Goal: Task Accomplishment & Management: Use online tool/utility

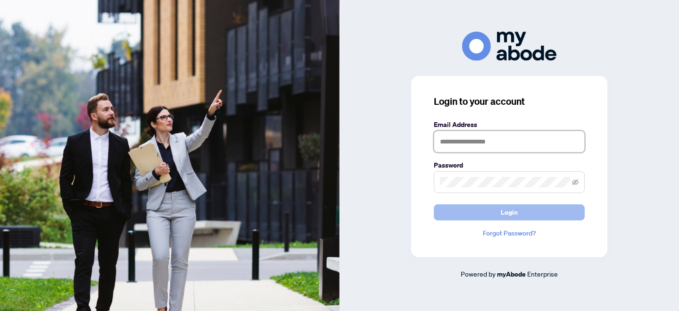
type input "**********"
click at [527, 214] on button "Login" at bounding box center [509, 212] width 151 height 16
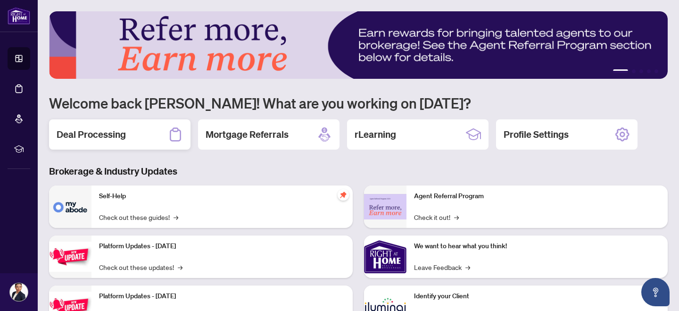
click at [85, 135] on h2 "Deal Processing" at bounding box center [91, 134] width 69 height 13
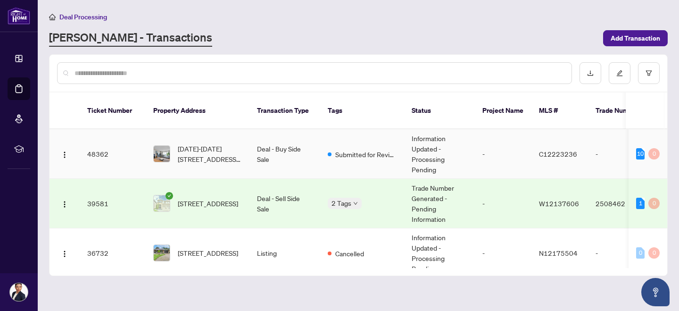
click at [304, 146] on td "Deal - Buy Side Sale" at bounding box center [284, 153] width 71 height 49
click at [276, 196] on td "Deal - Sell Side Sale" at bounding box center [284, 203] width 71 height 49
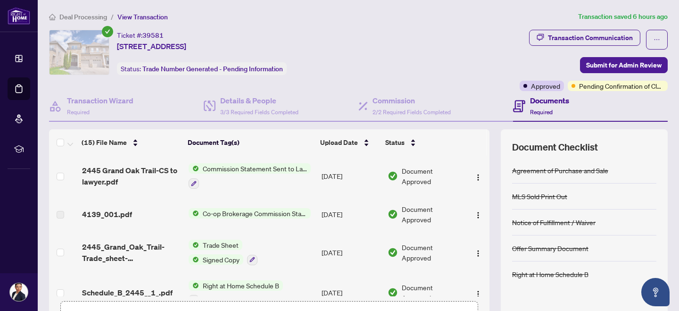
click at [258, 212] on span "Co-op Brokerage Commission Statement" at bounding box center [255, 213] width 112 height 10
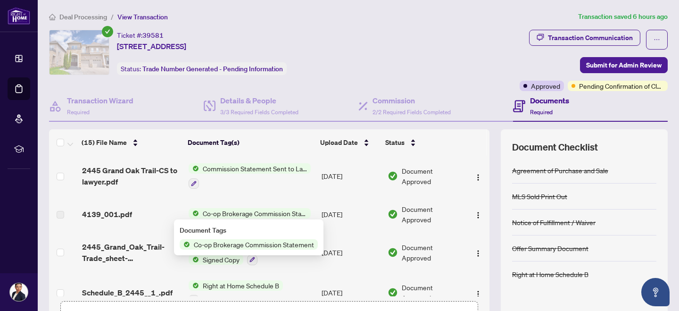
click at [238, 211] on span "Co-op Brokerage Commission Statement" at bounding box center [255, 213] width 112 height 10
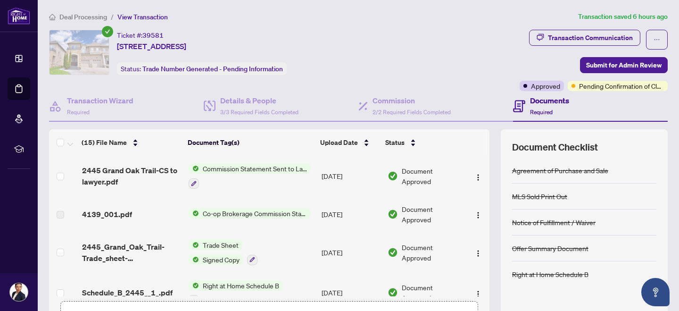
click at [214, 209] on span "Co-op Brokerage Commission Statement" at bounding box center [255, 213] width 112 height 10
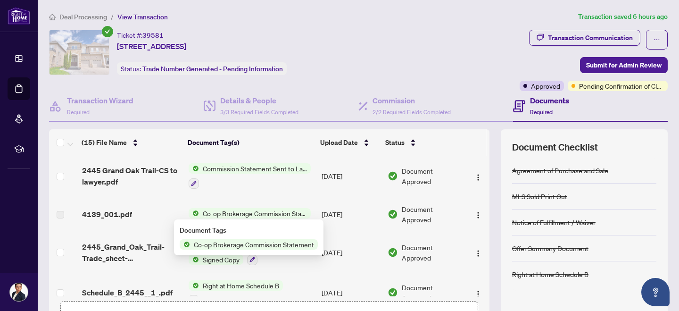
click at [223, 244] on span "Co-op Brokerage Commission Statement" at bounding box center [254, 244] width 128 height 10
